Goal: Information Seeking & Learning: Learn about a topic

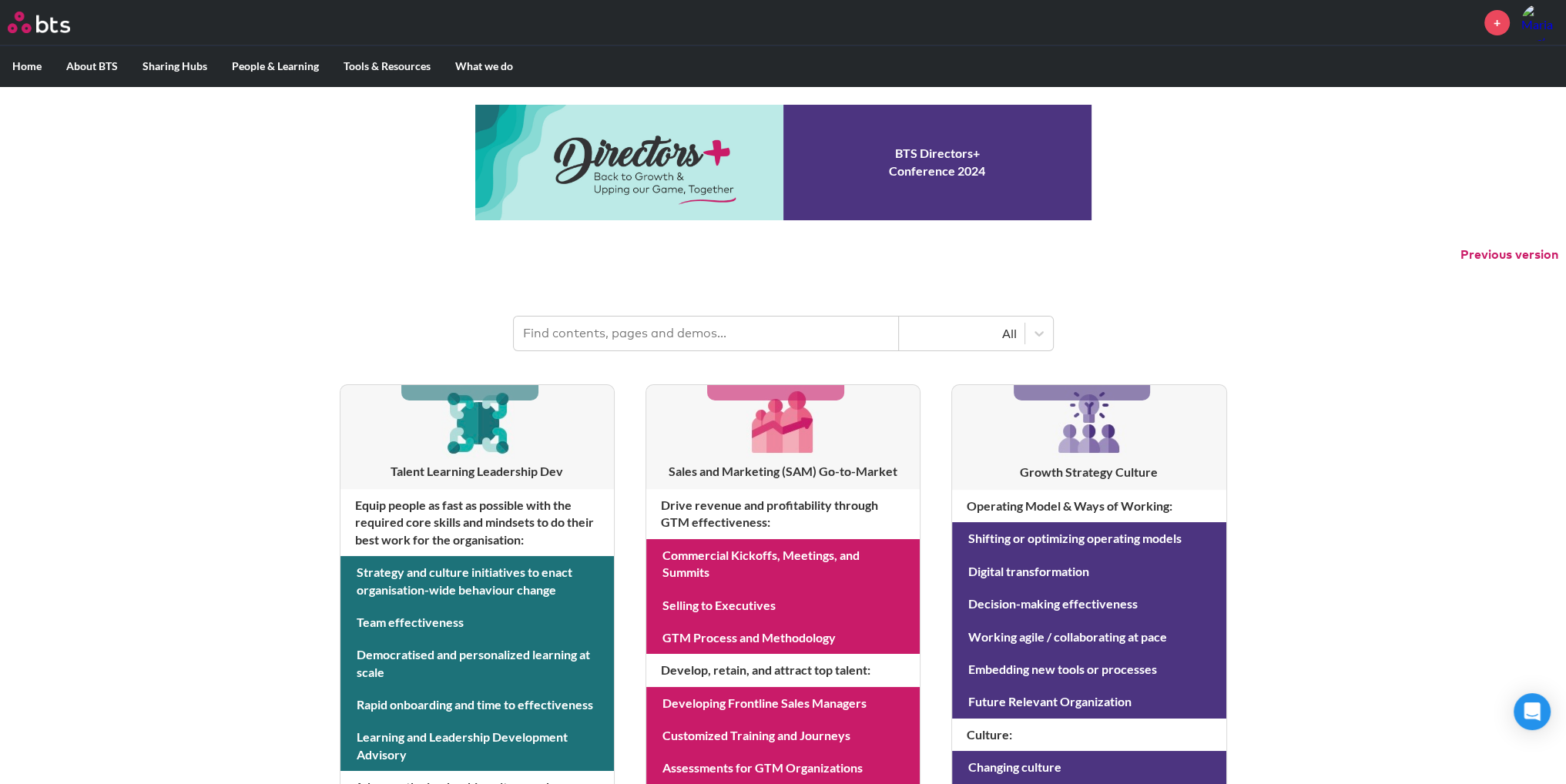
click at [663, 336] on input "text" at bounding box center [707, 333] width 385 height 34
click at [611, 342] on input "text" at bounding box center [707, 333] width 385 height 34
type input "Name change"
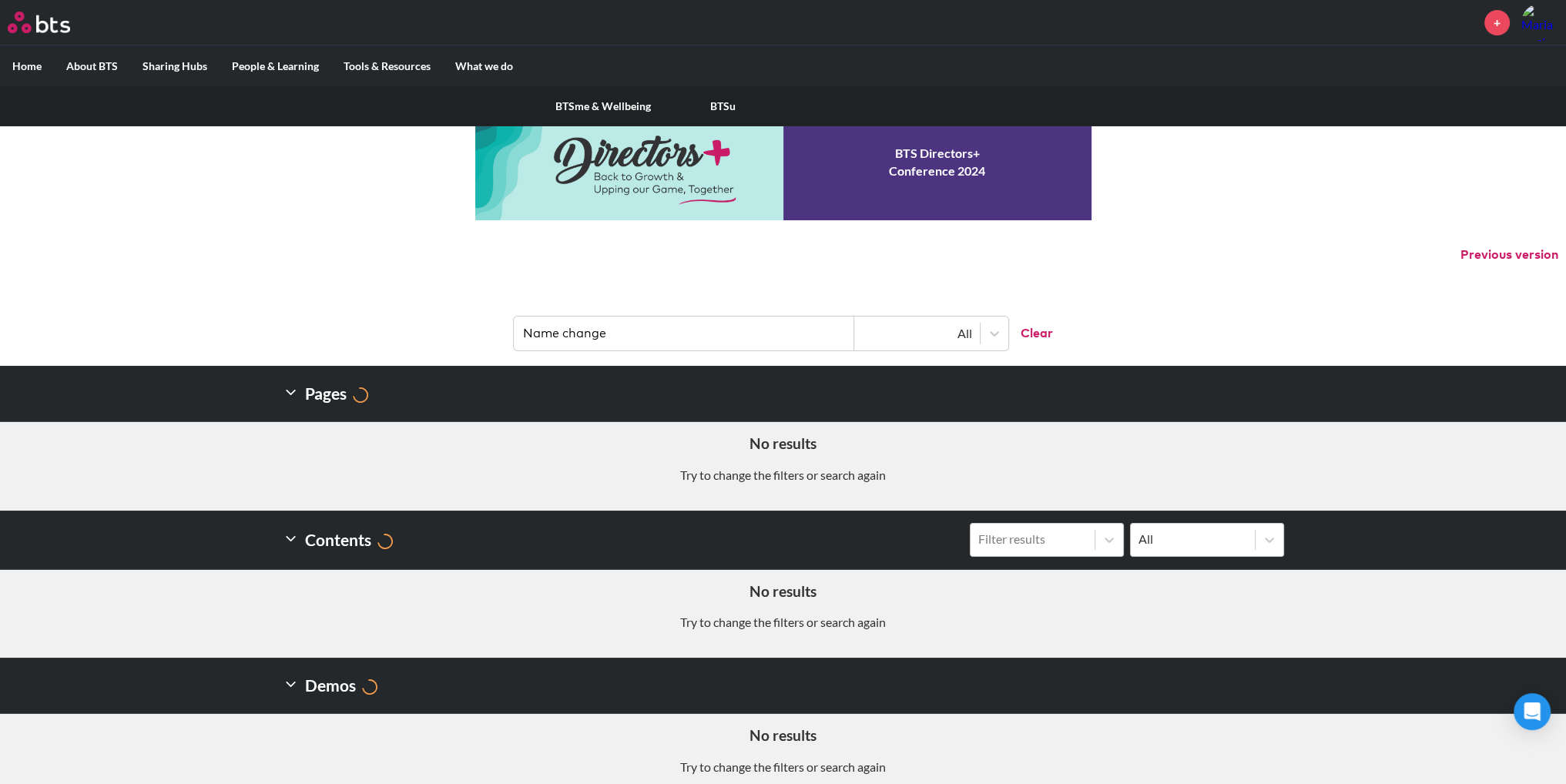
click at [623, 106] on link "BTSme & Wellbeing" at bounding box center [603, 106] width 120 height 40
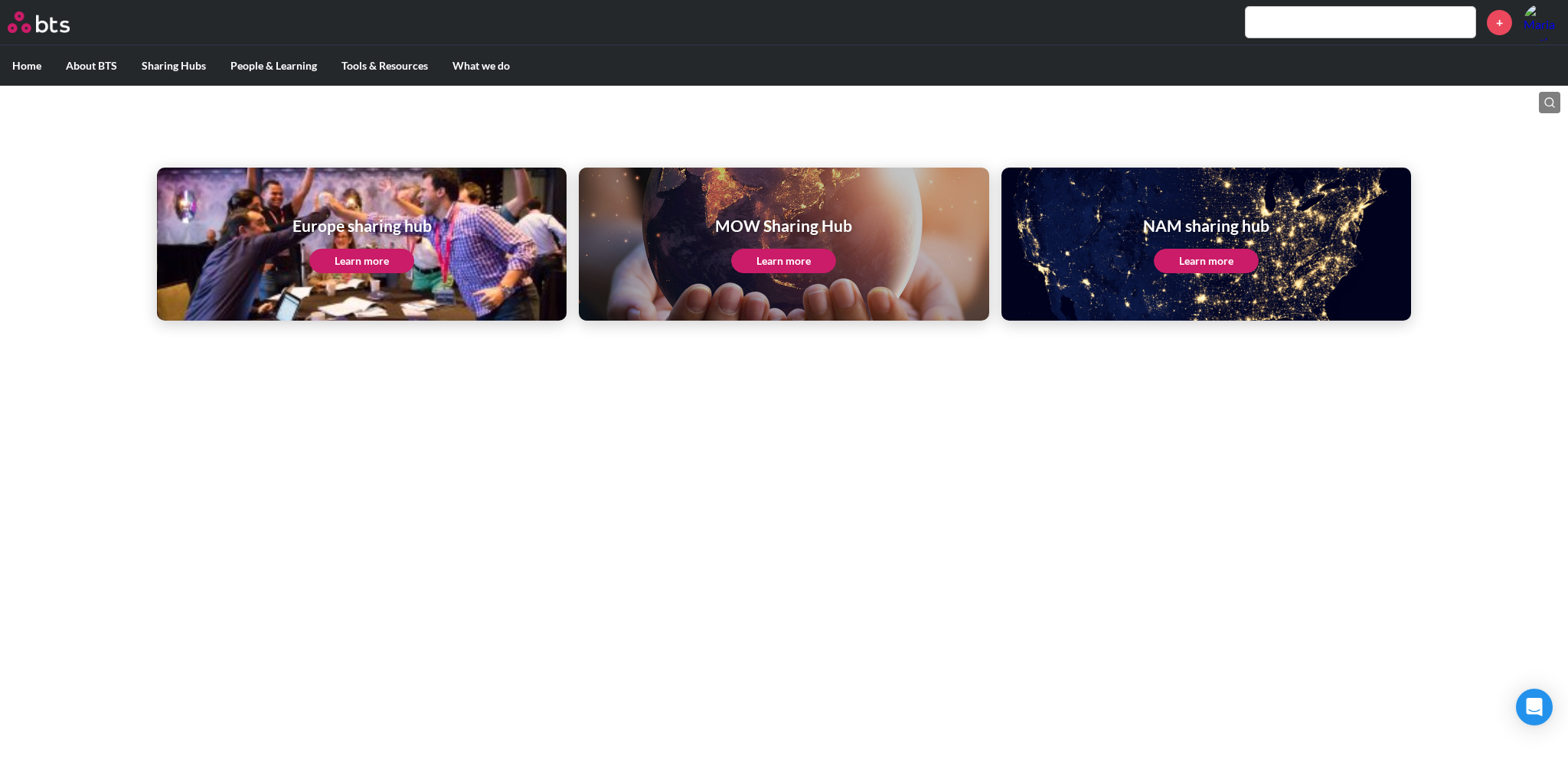
click at [1209, 264] on link "Learn more" at bounding box center [1206, 260] width 105 height 25
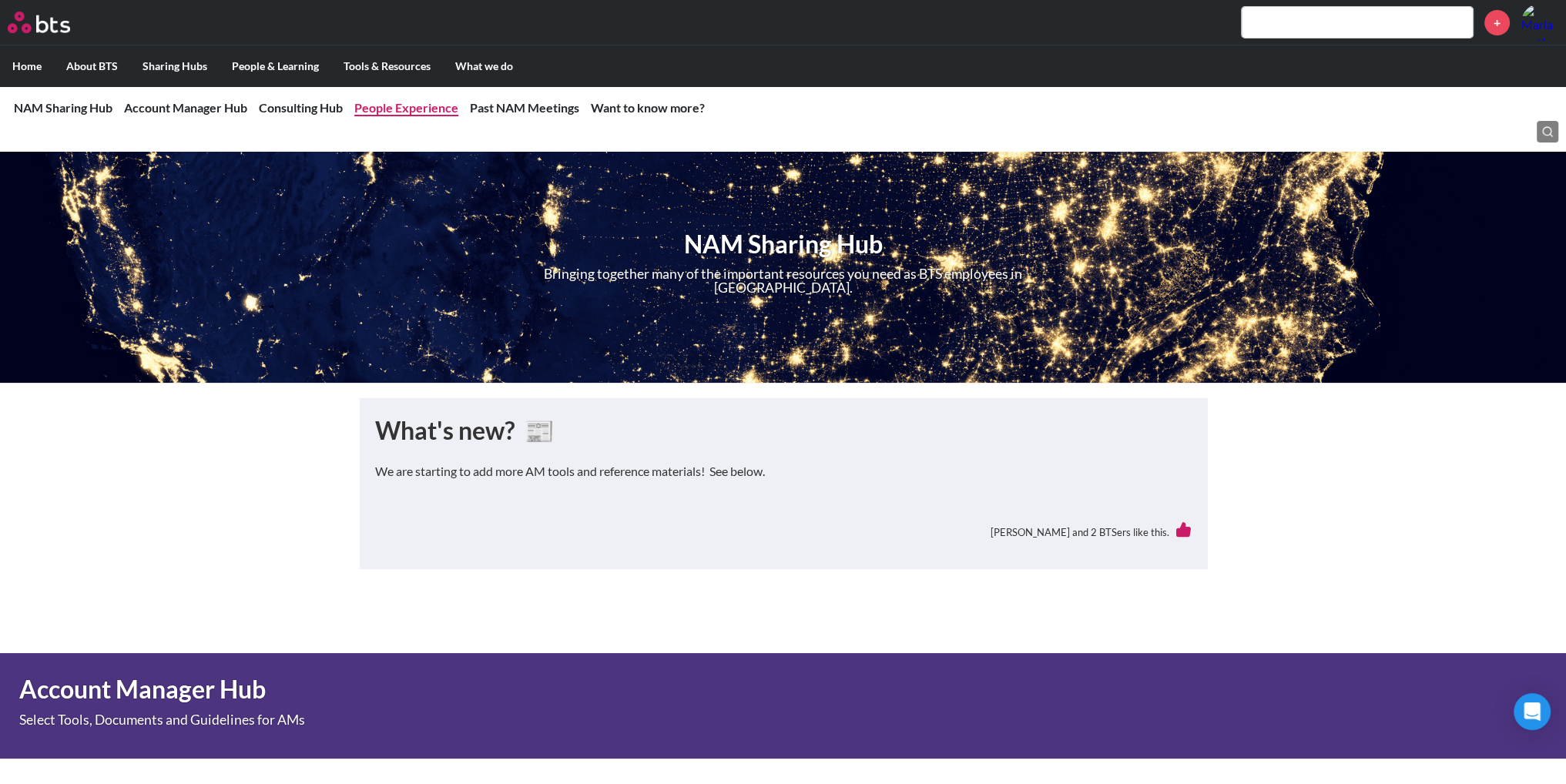
click at [413, 107] on link "People Experience" at bounding box center [406, 107] width 104 height 14
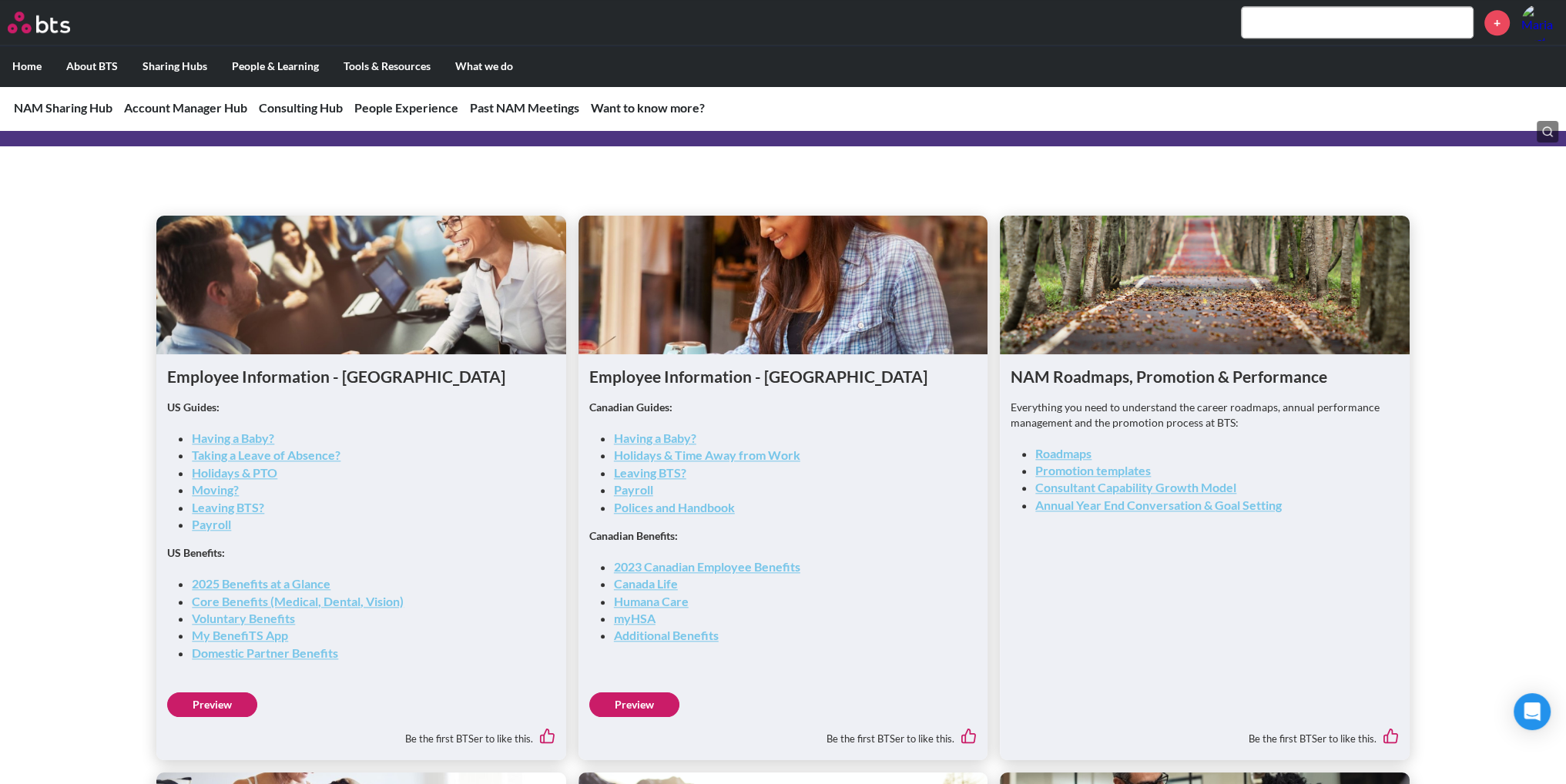
scroll to position [2107, 0]
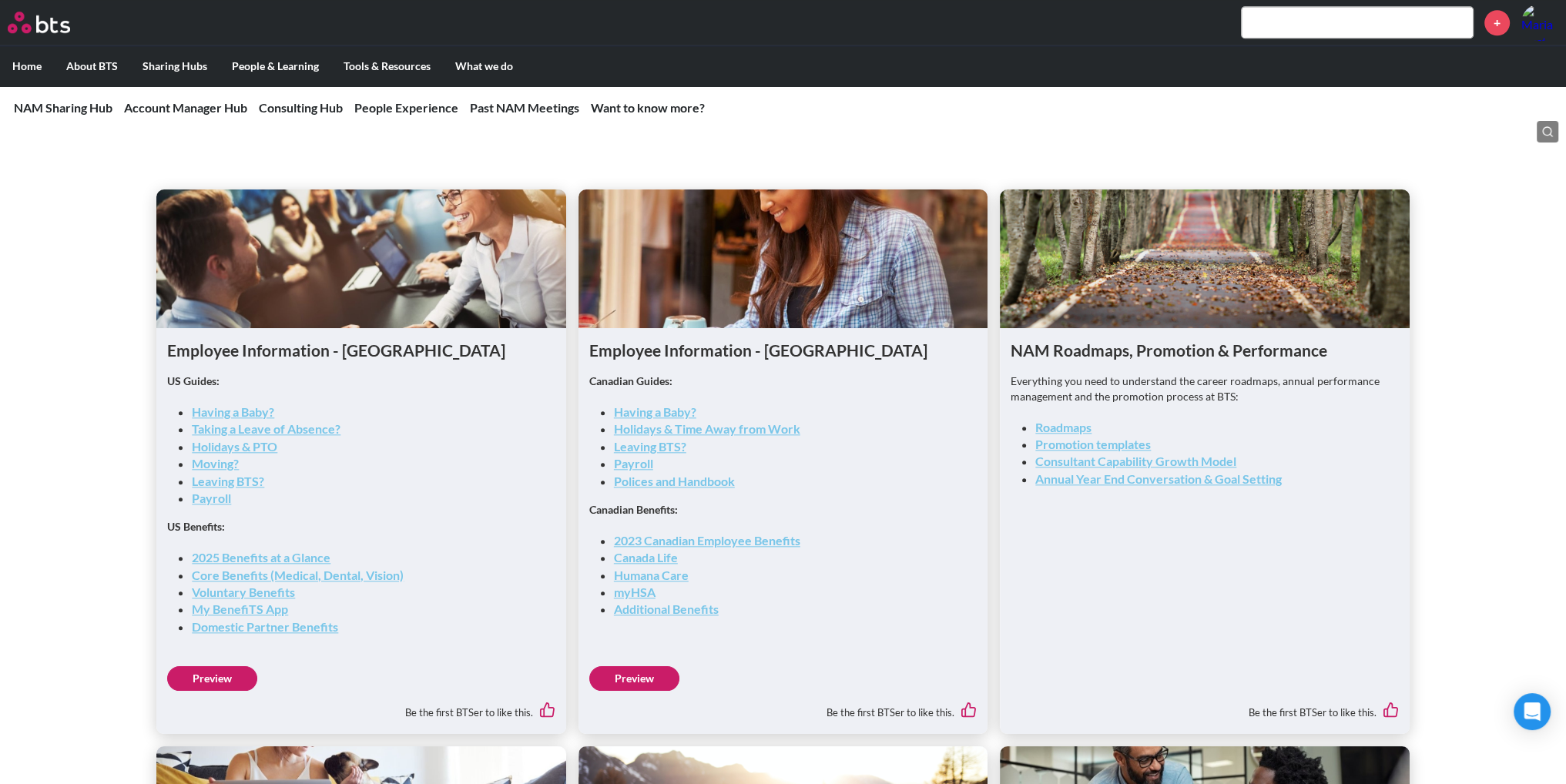
click at [201, 683] on link "Preview" at bounding box center [212, 679] width 90 height 25
click at [236, 629] on link "Domestic Partner Benefits" at bounding box center [265, 627] width 146 height 14
